Goal: Transaction & Acquisition: Book appointment/travel/reservation

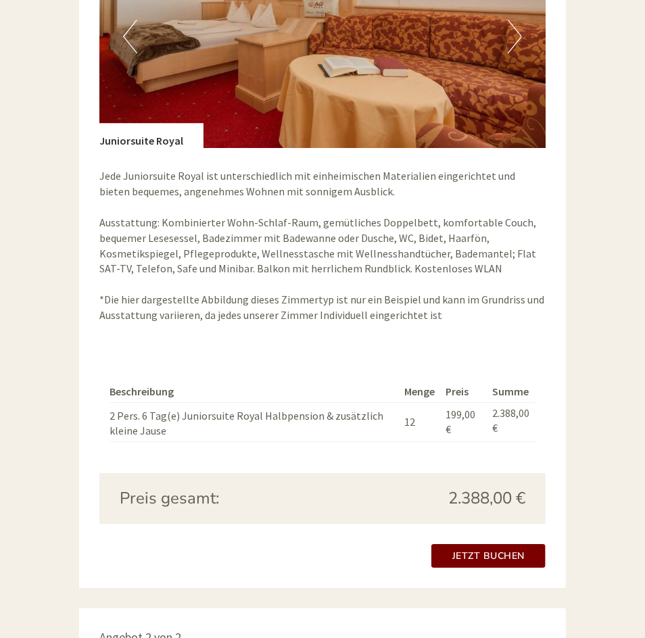
scroll to position [1097, 0]
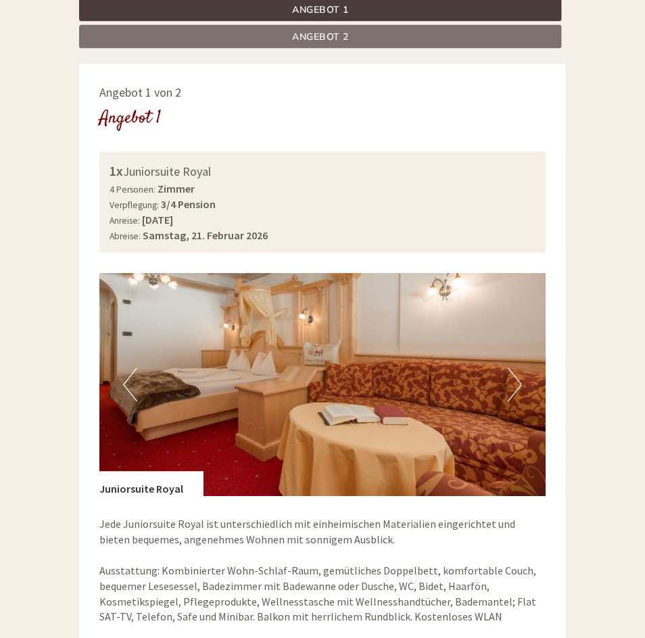
scroll to position [487, 0]
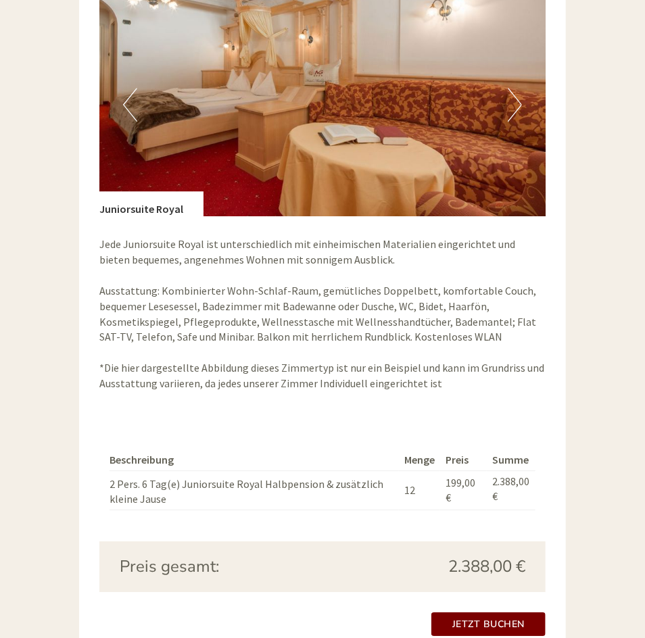
scroll to position [1039, 0]
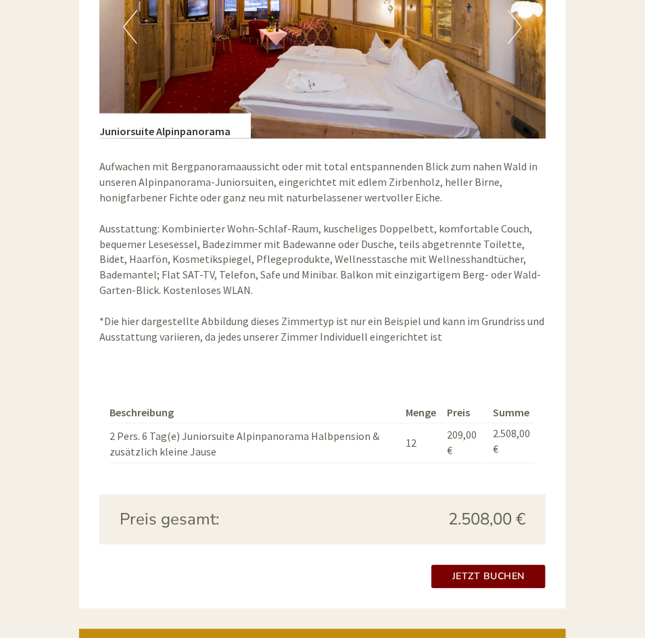
scroll to position [2098, 0]
